Goal: Task Accomplishment & Management: Manage account settings

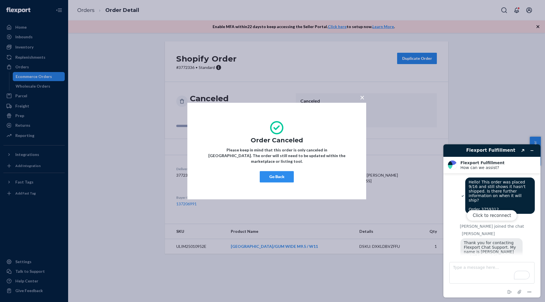
scroll to position [341, 0]
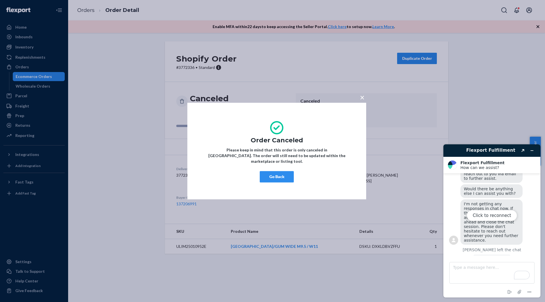
click at [40, 68] on div "× Order Canceled Please keep in mind that this order is only canceled in [GEOGR…" at bounding box center [272, 151] width 545 height 302
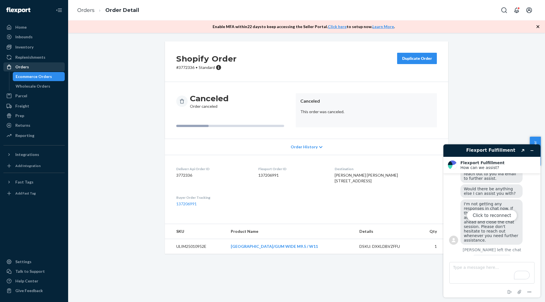
click at [22, 67] on div "Orders" at bounding box center [22, 67] width 14 height 6
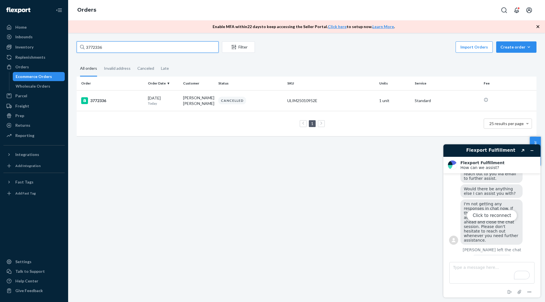
click at [91, 48] on input "3772336" at bounding box center [148, 46] width 142 height 11
paste input "61077"
type input "3761077"
click at [104, 98] on div "3761077" at bounding box center [112, 100] width 62 height 7
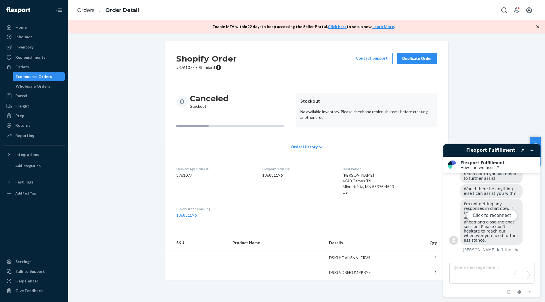
click at [531, 150] on div "Click to reconnect" at bounding box center [491, 220] width 97 height 153
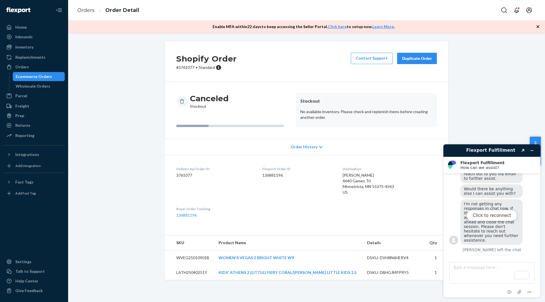
click at [531, 150] on div "Click to reconnect" at bounding box center [491, 220] width 97 height 153
click at [533, 151] on div "Click to reconnect" at bounding box center [491, 220] width 97 height 153
click at [520, 117] on div "Shopify Order # [PHONE_NUMBER] • Standard Contact Support Duplicate Order Cance…" at bounding box center [306, 164] width 468 height 246
drag, startPoint x: 208, startPoint y: 259, endPoint x: 173, endPoint y: 259, distance: 35.2
click at [173, 259] on td "WVEG25010901B" at bounding box center [189, 258] width 49 height 15
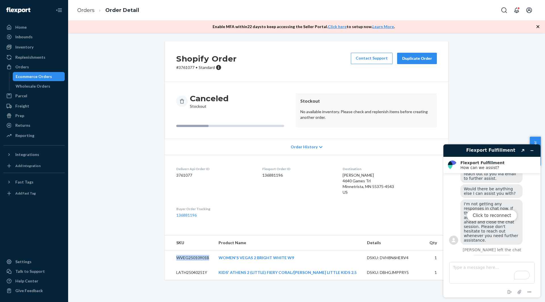
copy td "WVEG25010901B"
click at [33, 49] on div "Inventory" at bounding box center [34, 47] width 60 height 8
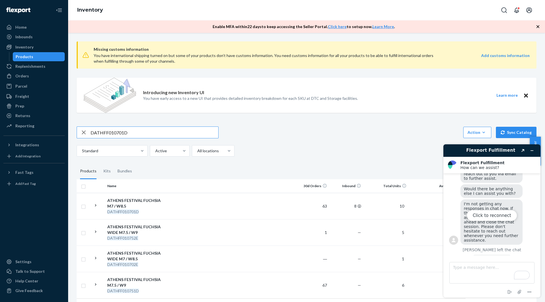
click at [134, 131] on input "DATHFF010701D" at bounding box center [155, 132] width 128 height 11
type input "WVEG25010901B"
click at [212, 210] on td at bounding box center [232, 206] width 126 height 26
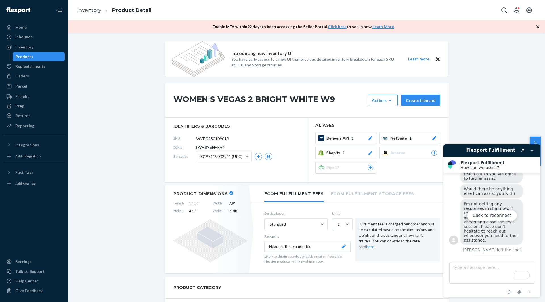
click at [526, 191] on div "Click to reconnect" at bounding box center [491, 220] width 97 height 153
click at [494, 150] on div "Click to reconnect" at bounding box center [491, 220] width 97 height 153
click at [501, 163] on h2 "Flexport Fulfillment" at bounding box center [498, 163] width 76 height 5
click at [530, 149] on div "Click to reconnect" at bounding box center [491, 220] width 97 height 153
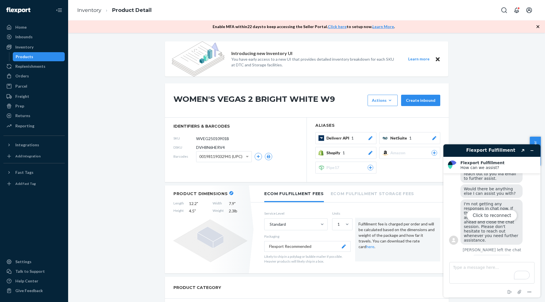
click at [523, 149] on div "Click to reconnect" at bounding box center [491, 220] width 97 height 153
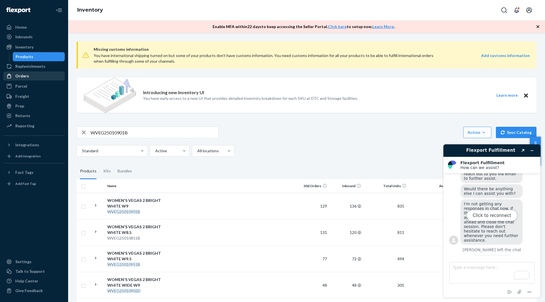
click at [32, 77] on div "Orders" at bounding box center [34, 76] width 60 height 8
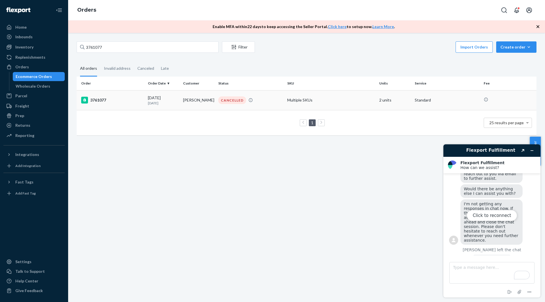
click at [183, 100] on td "[PERSON_NAME]" at bounding box center [198, 100] width 35 height 20
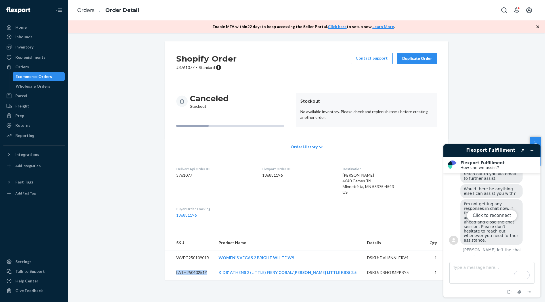
drag, startPoint x: 208, startPoint y: 272, endPoint x: 175, endPoint y: 272, distance: 33.2
click at [175, 272] on td "LATH25040251Y" at bounding box center [189, 272] width 49 height 15
copy td "LATH25040251Y"
click at [36, 50] on div "Inventory" at bounding box center [34, 47] width 60 height 8
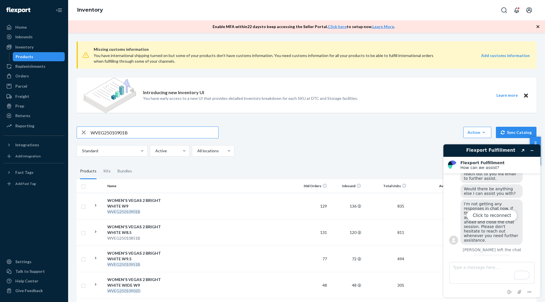
click at [127, 131] on input "WVEG25010901B" at bounding box center [155, 132] width 128 height 11
type input "LATH25040251Y"
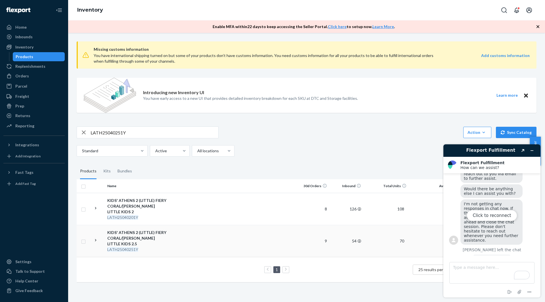
click at [138, 247] on em "LATH25040251Y" at bounding box center [122, 249] width 31 height 5
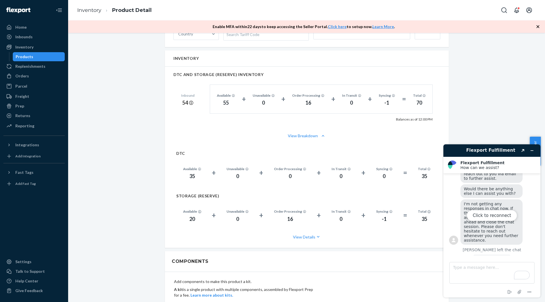
scroll to position [369, 0]
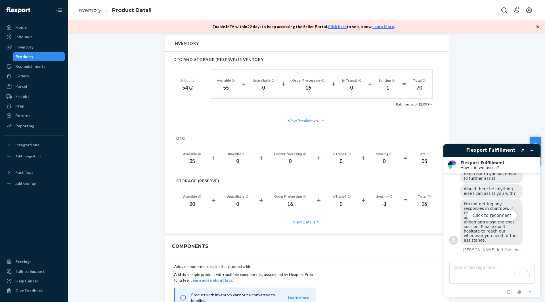
click at [531, 150] on div "Click to reconnect" at bounding box center [491, 220] width 97 height 153
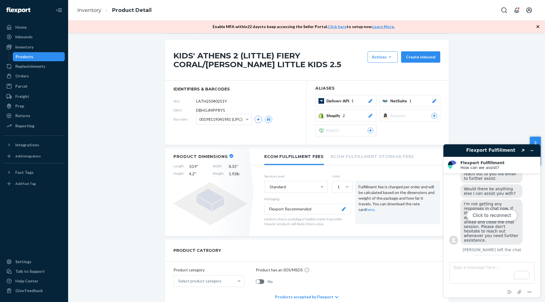
scroll to position [0, 0]
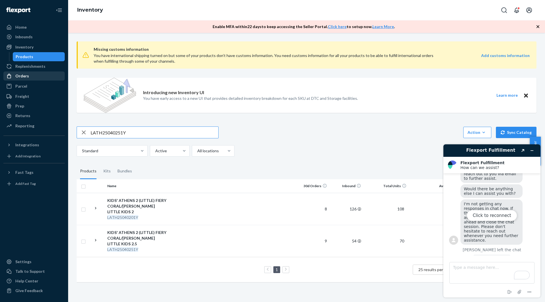
click at [33, 74] on div "Orders" at bounding box center [34, 76] width 60 height 8
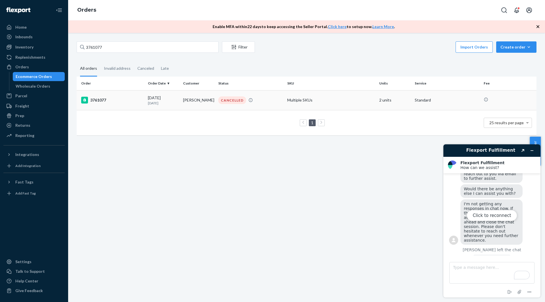
click at [134, 102] on div "3761077" at bounding box center [112, 100] width 62 height 7
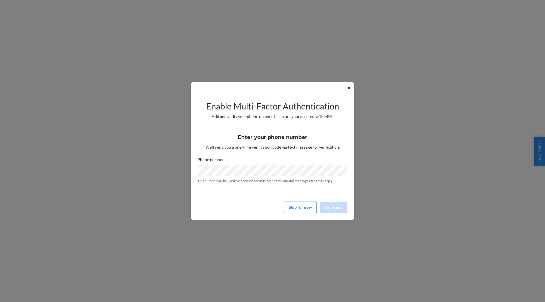
click at [303, 208] on button "Skip for now" at bounding box center [300, 207] width 33 height 11
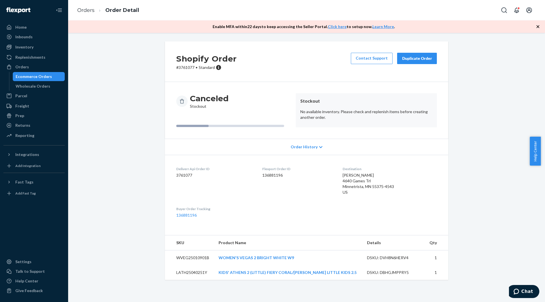
click at [414, 59] on div "Duplicate Order" at bounding box center [417, 59] width 30 height 6
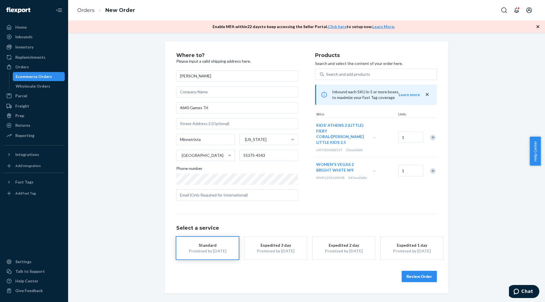
click at [344, 249] on div "Promised by Sep 26, 2025" at bounding box center [343, 251] width 45 height 6
click at [426, 278] on button "Review Order" at bounding box center [419, 276] width 35 height 11
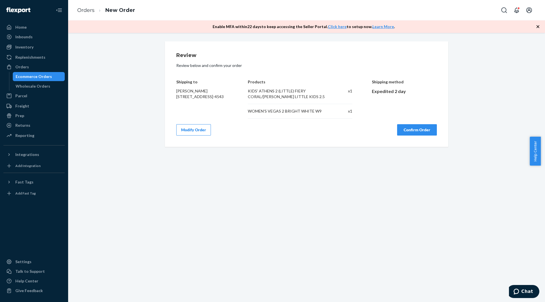
click at [417, 130] on button "Confirm Order" at bounding box center [417, 129] width 40 height 11
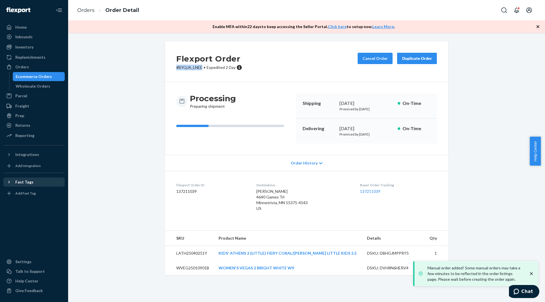
drag, startPoint x: 201, startPoint y: 68, endPoint x: 175, endPoint y: 70, distance: 26.2
click at [176, 70] on p "# BYQJA_LNEE • Expedited 2 Day" at bounding box center [209, 68] width 66 height 6
copy p "# BYQJA_LNEE"
